Goal: Task Accomplishment & Management: Use online tool/utility

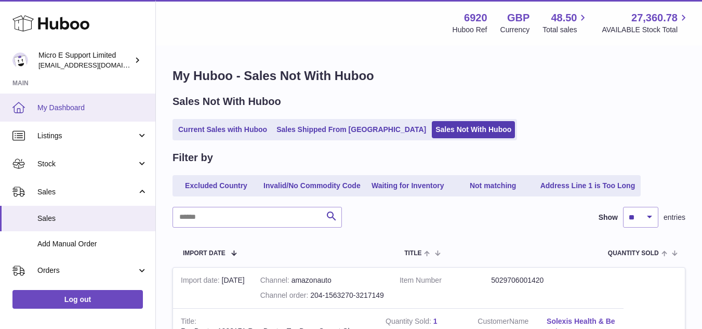
click at [61, 109] on span "My Dashboard" at bounding box center [92, 108] width 110 height 10
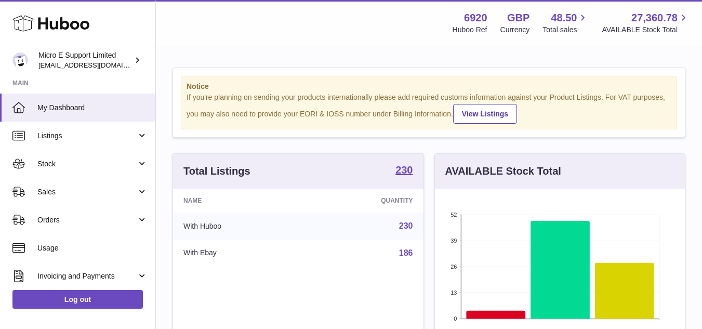
scroll to position [162, 250]
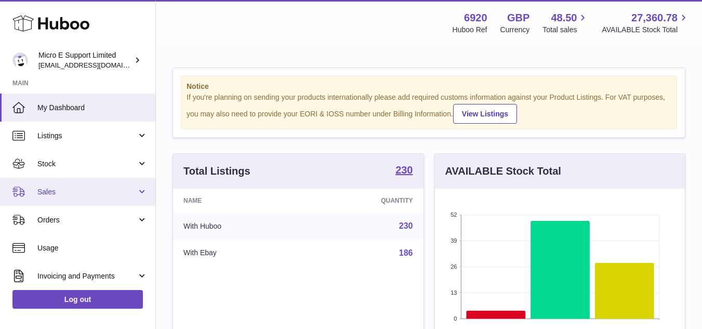
click at [89, 195] on span "Sales" at bounding box center [86, 192] width 99 height 10
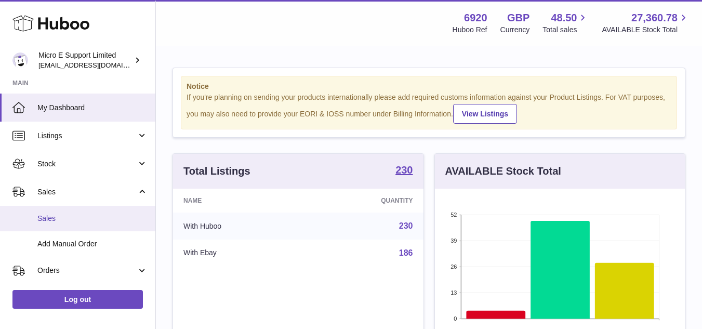
click at [64, 216] on span "Sales" at bounding box center [92, 219] width 110 height 10
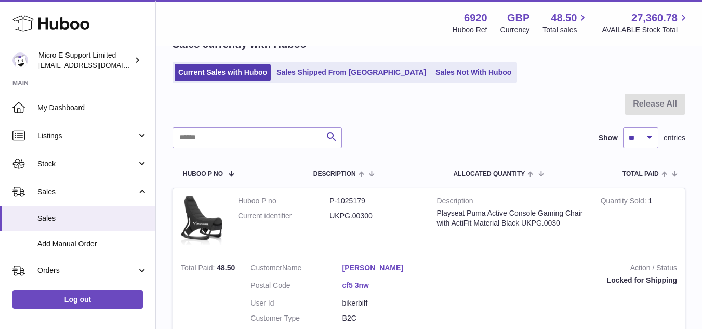
scroll to position [55, 0]
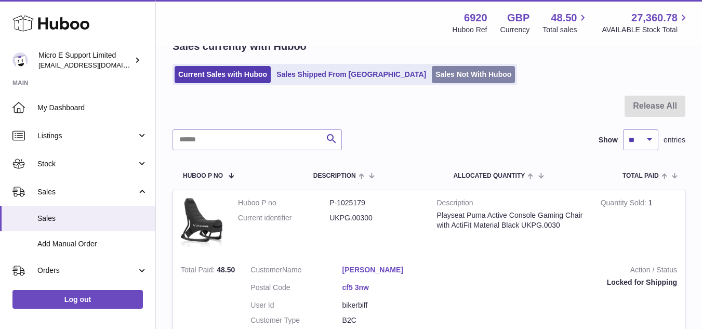
click at [432, 72] on link "Sales Not With Huboo" at bounding box center [473, 74] width 83 height 17
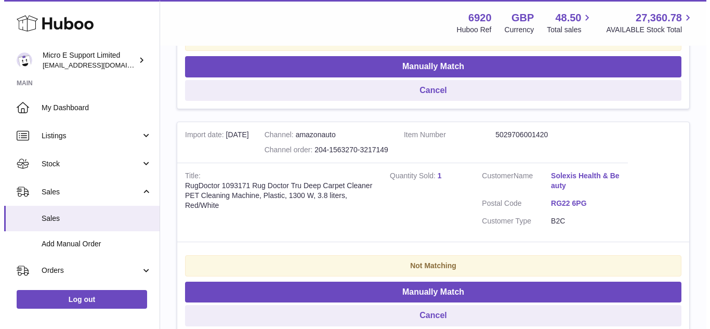
scroll to position [1247, 0]
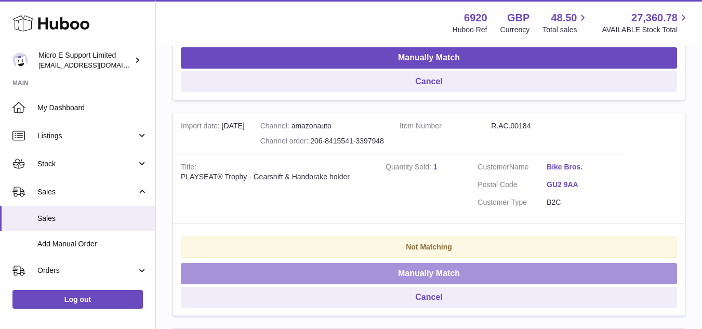
click at [416, 273] on button "Manually Match" at bounding box center [429, 273] width 496 height 21
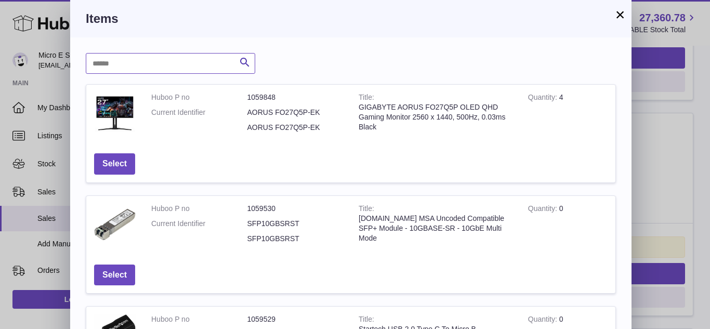
click at [212, 64] on input "text" at bounding box center [170, 63] width 169 height 21
type input "********"
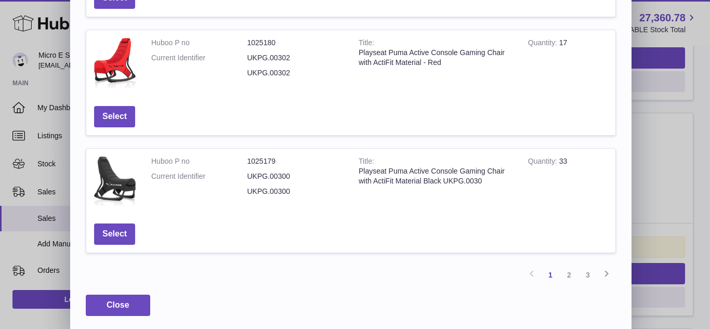
scroll to position [391, 0]
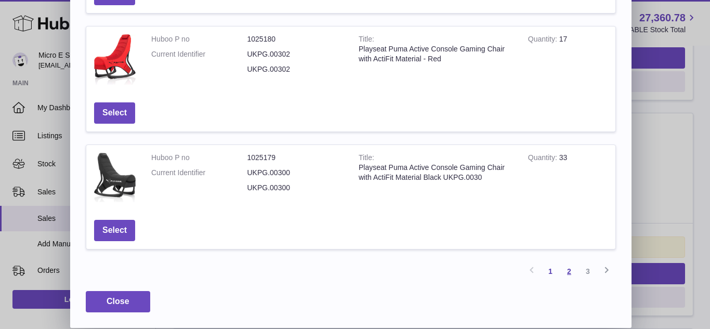
click at [570, 273] on link "2" at bounding box center [569, 271] width 19 height 19
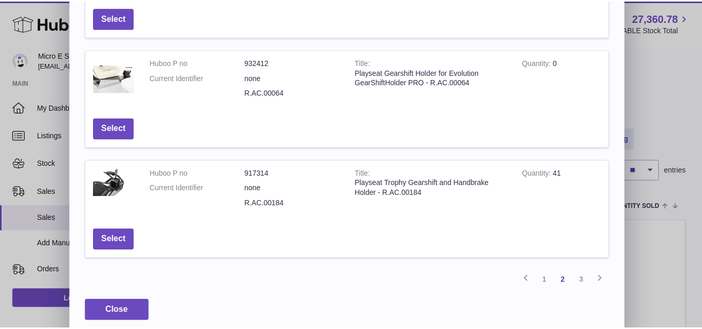
scroll to position [377, 0]
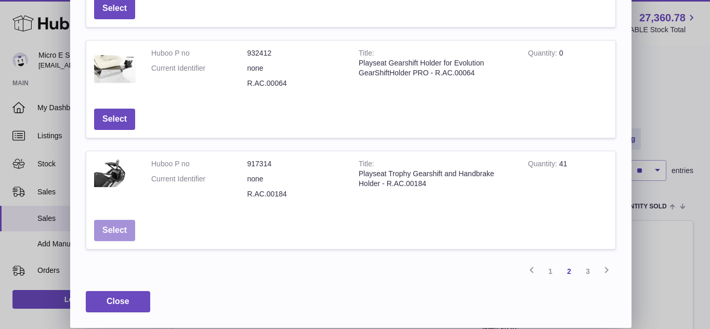
click at [117, 230] on button "Select" at bounding box center [114, 230] width 41 height 21
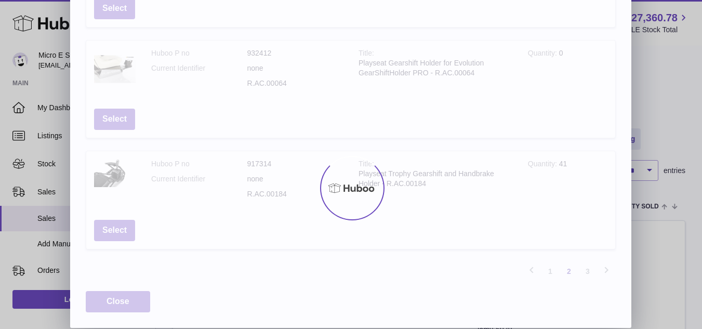
scroll to position [0, 0]
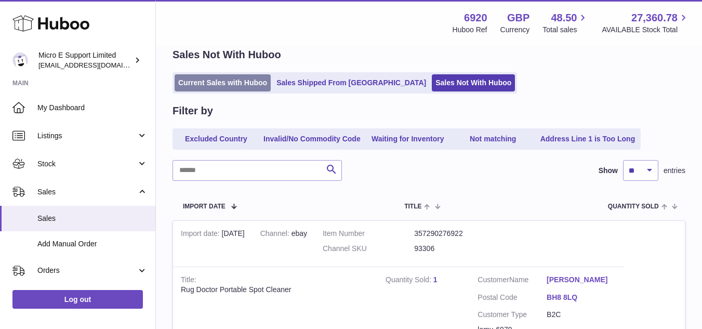
click at [235, 84] on link "Current Sales with Huboo" at bounding box center [223, 82] width 96 height 17
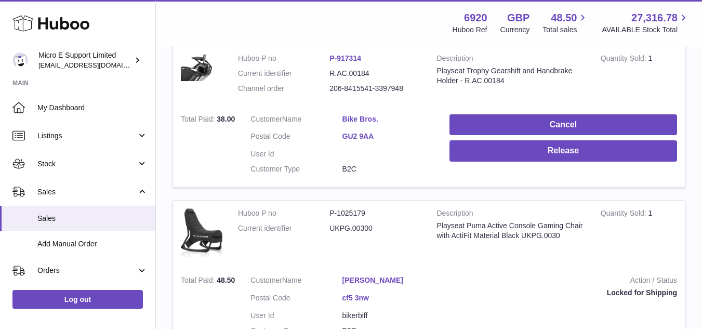
scroll to position [208, 0]
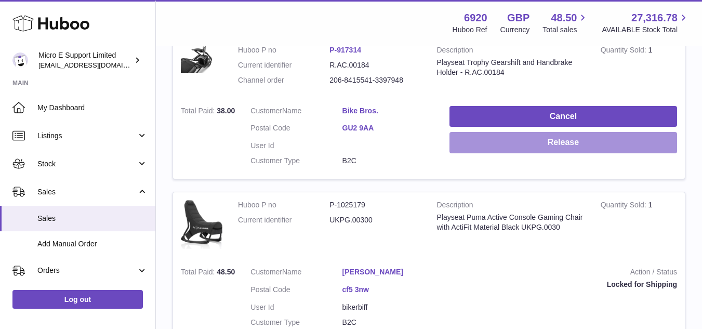
click at [604, 150] on button "Release" at bounding box center [564, 142] width 228 height 21
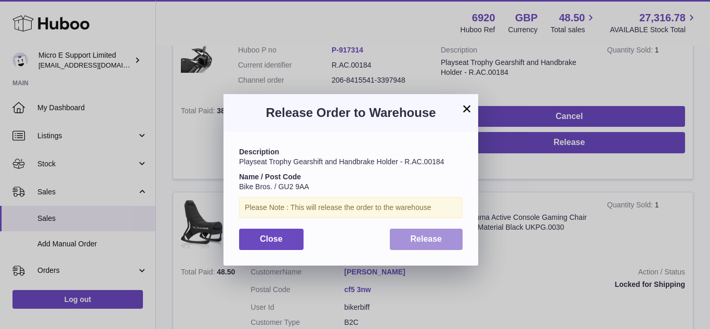
click at [429, 241] on span "Release" at bounding box center [427, 238] width 32 height 9
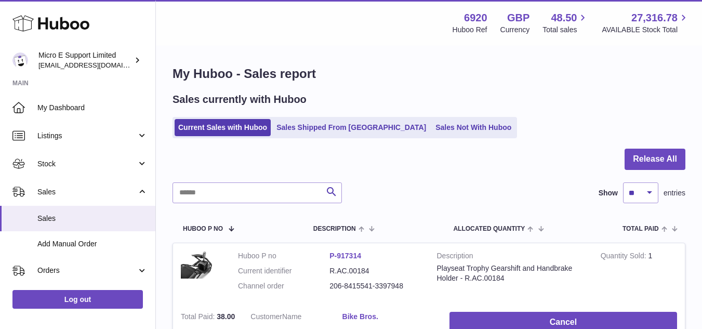
scroll to position [0, 0]
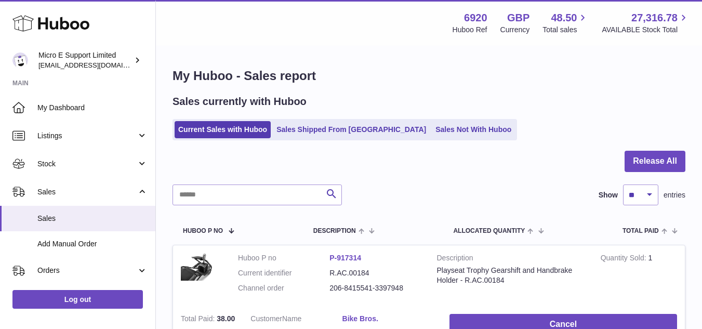
click at [406, 91] on div "My Huboo - Sales report Sales currently with Huboo Current Sales with Huboo Sal…" at bounding box center [429, 314] width 546 height 535
drag, startPoint x: 409, startPoint y: 131, endPoint x: 415, endPoint y: 131, distance: 6.3
click at [432, 131] on link "Sales Not With Huboo" at bounding box center [473, 129] width 83 height 17
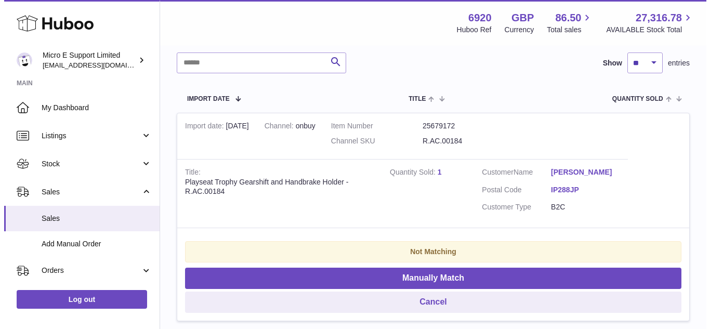
scroll to position [156, 0]
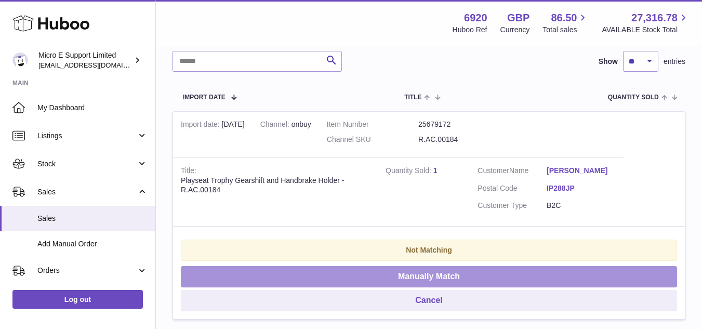
click at [474, 278] on button "Manually Match" at bounding box center [429, 276] width 496 height 21
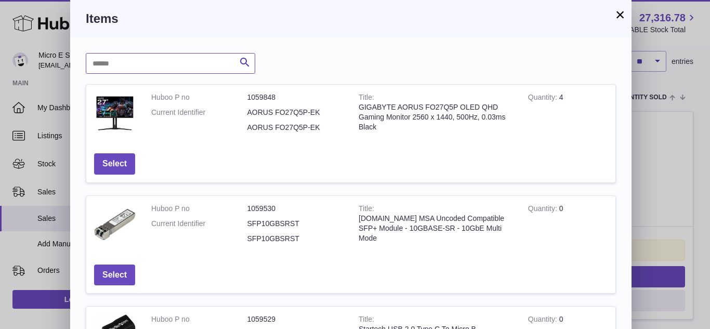
click at [190, 65] on input "text" at bounding box center [170, 63] width 169 height 21
type input "********"
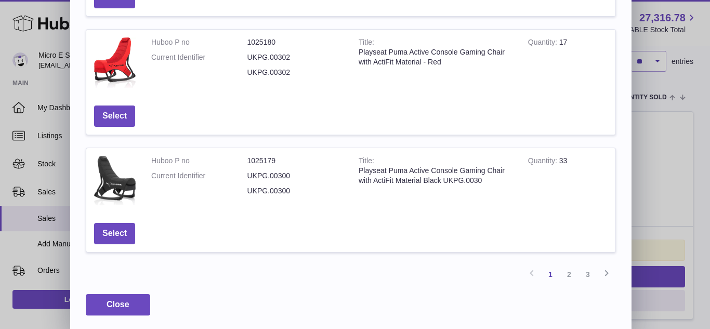
scroll to position [391, 0]
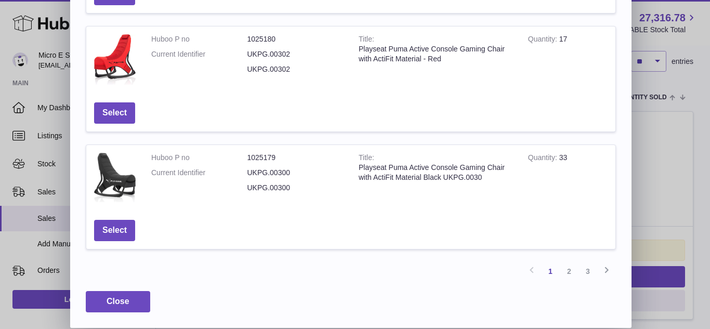
drag, startPoint x: 570, startPoint y: 272, endPoint x: 576, endPoint y: 271, distance: 6.8
click at [570, 272] on link "2" at bounding box center [569, 271] width 19 height 19
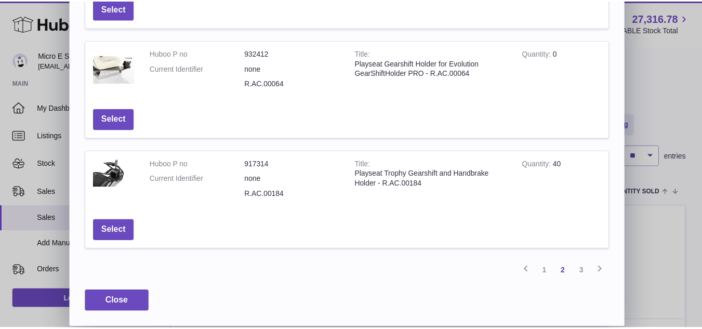
scroll to position [47, 0]
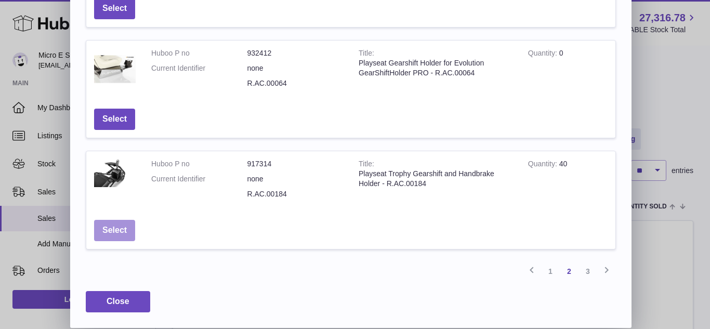
click at [119, 232] on button "Select" at bounding box center [114, 230] width 41 height 21
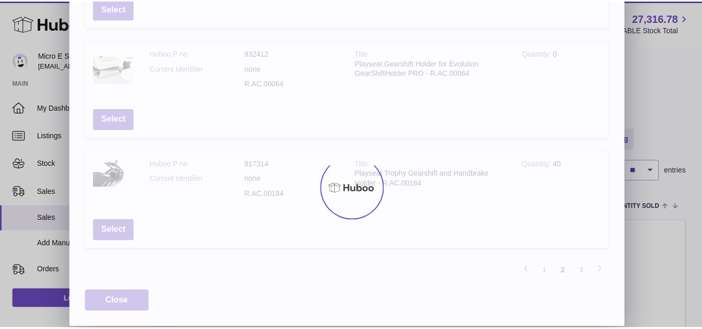
scroll to position [0, 0]
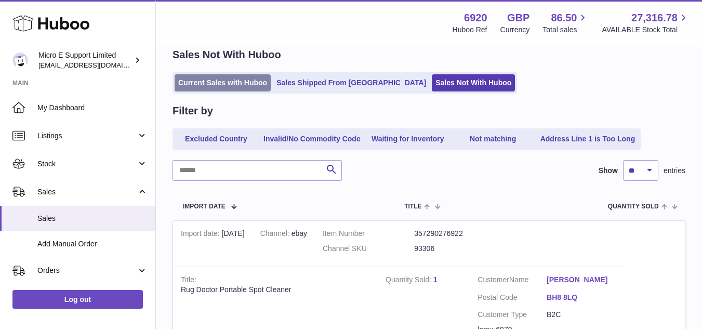
click at [216, 81] on link "Current Sales with Huboo" at bounding box center [223, 82] width 96 height 17
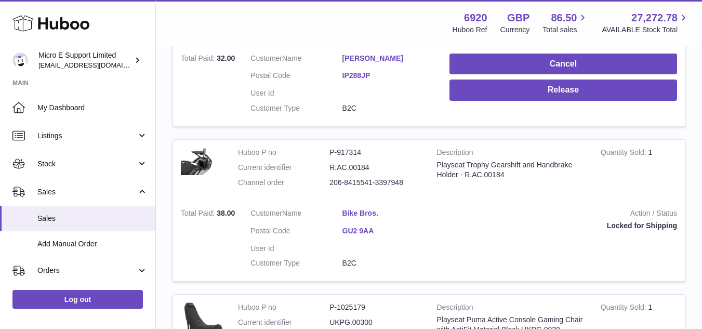
scroll to position [260, 0]
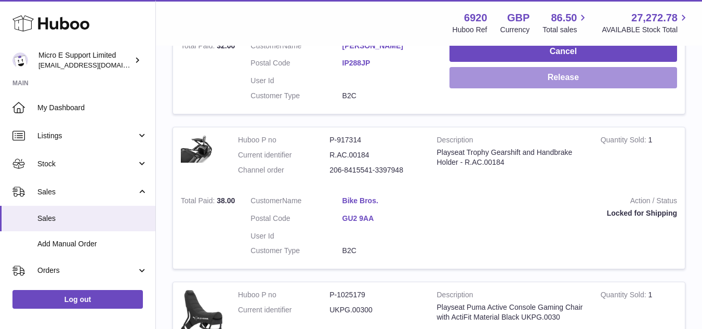
click at [549, 79] on button "Release" at bounding box center [564, 77] width 228 height 21
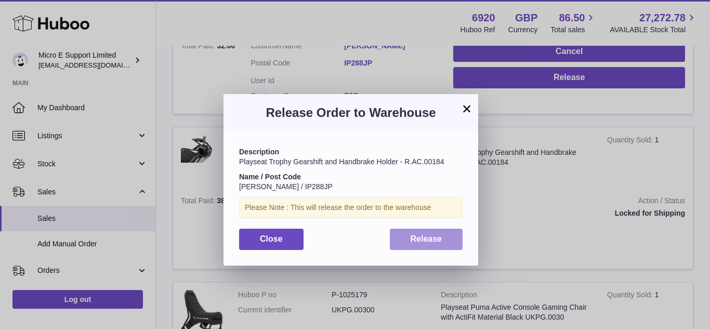
click at [436, 241] on span "Release" at bounding box center [427, 238] width 32 height 9
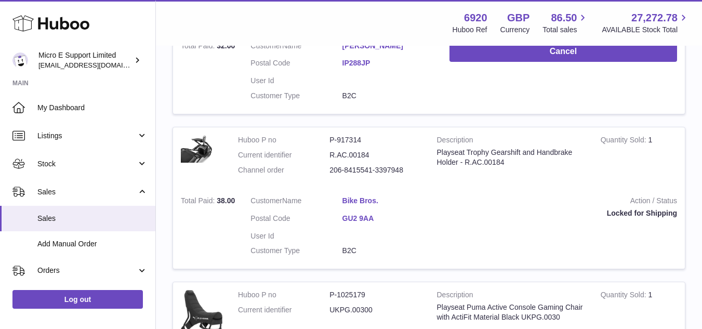
scroll to position [104, 0]
